Goal: Task Accomplishment & Management: Manage account settings

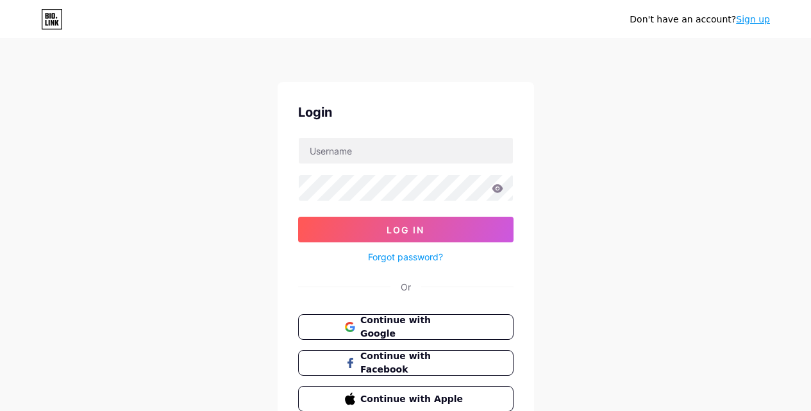
scroll to position [62, 0]
click at [447, 333] on span "Continue with Google" at bounding box center [412, 327] width 107 height 28
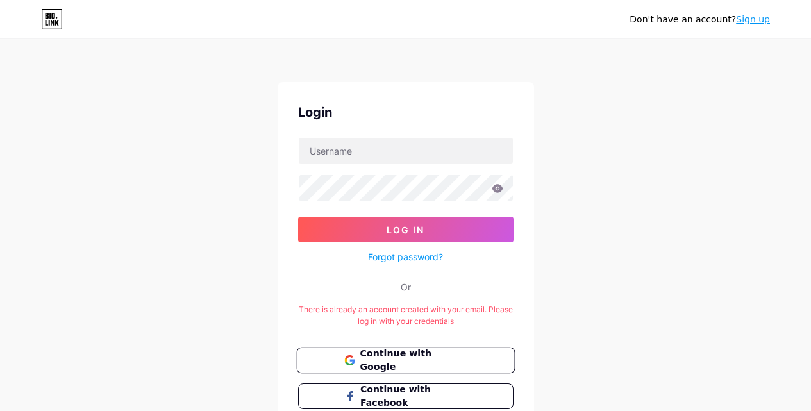
click at [447, 352] on span "Continue with Google" at bounding box center [412, 361] width 107 height 28
click at [449, 364] on span "Continue with Google" at bounding box center [412, 361] width 107 height 28
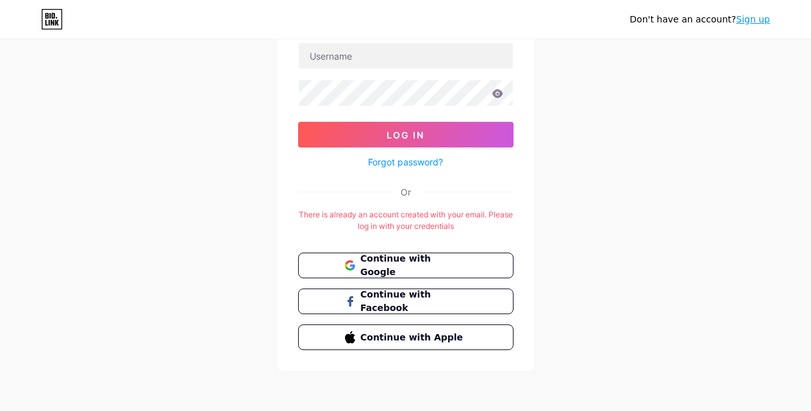
scroll to position [31, 0]
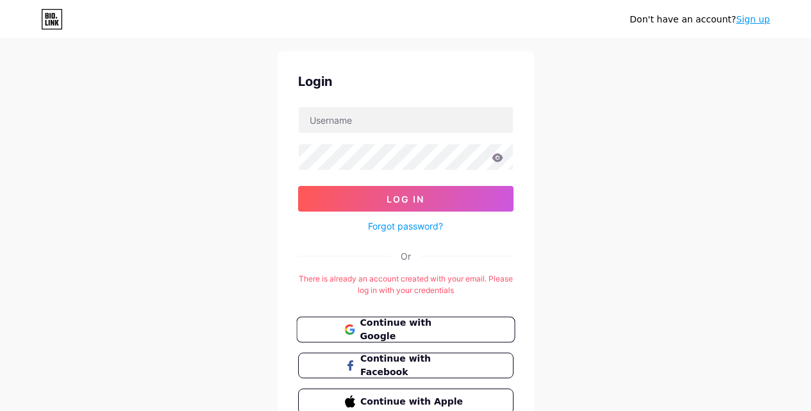
click at [483, 333] on button "Continue with Google" at bounding box center [405, 330] width 219 height 26
click at [446, 331] on span "Continue with Google" at bounding box center [412, 330] width 107 height 28
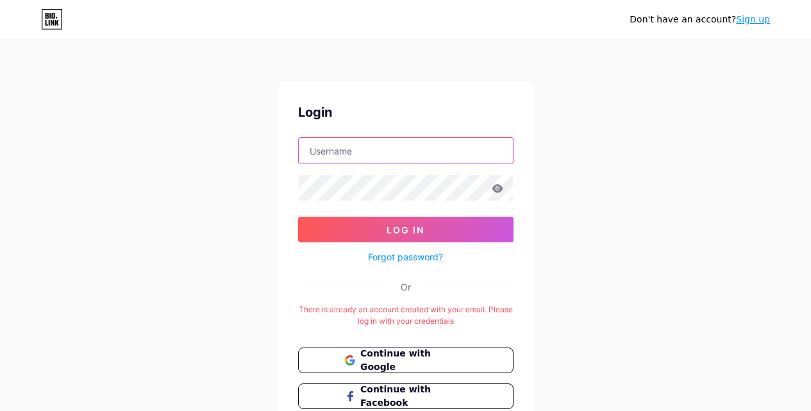
click at [349, 152] on input "text" at bounding box center [406, 151] width 214 height 26
type input "[EMAIL_ADDRESS][DOMAIN_NAME]"
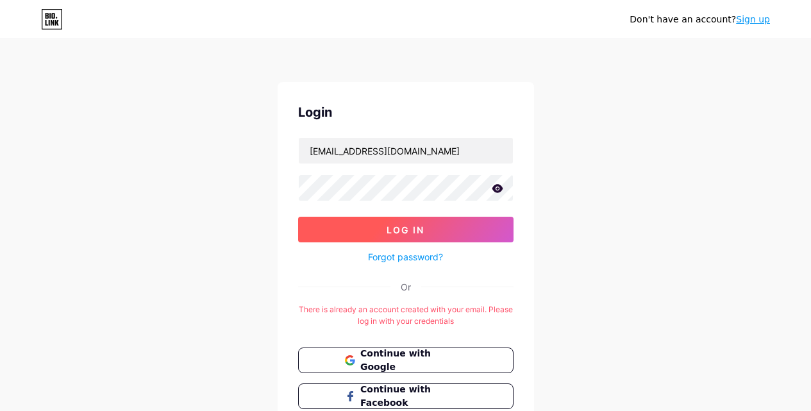
click at [480, 227] on button "Log In" at bounding box center [405, 230] width 215 height 26
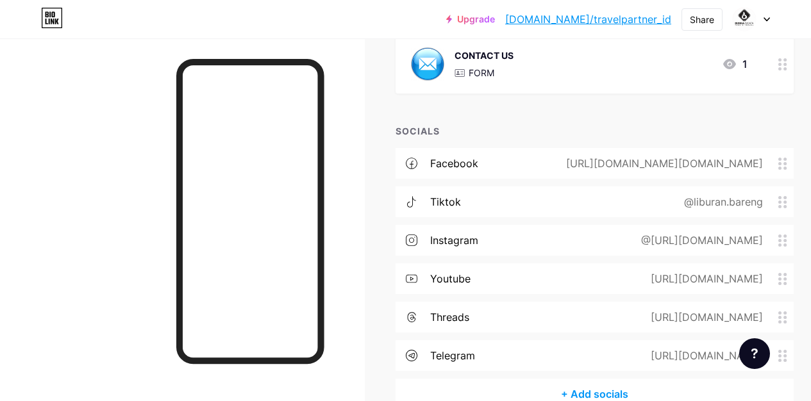
scroll to position [449, 0]
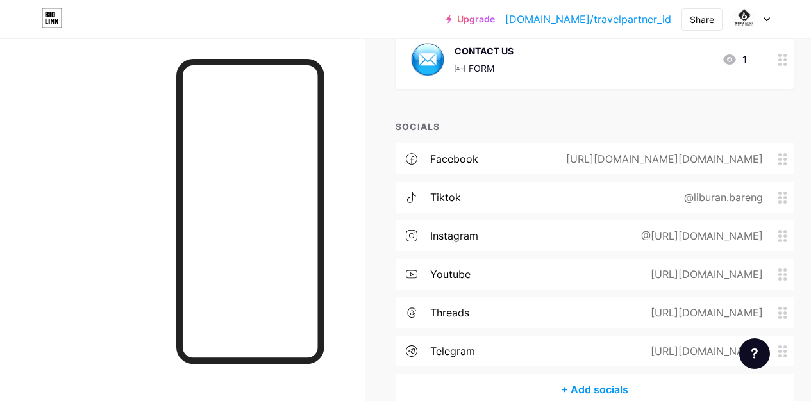
click at [767, 18] on icon at bounding box center [766, 19] width 6 height 4
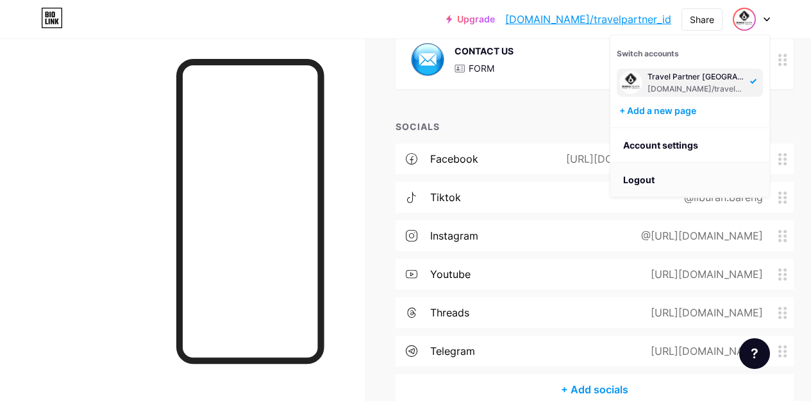
click at [688, 178] on li "Logout" at bounding box center [689, 180] width 159 height 35
